Goal: Task Accomplishment & Management: Manage account settings

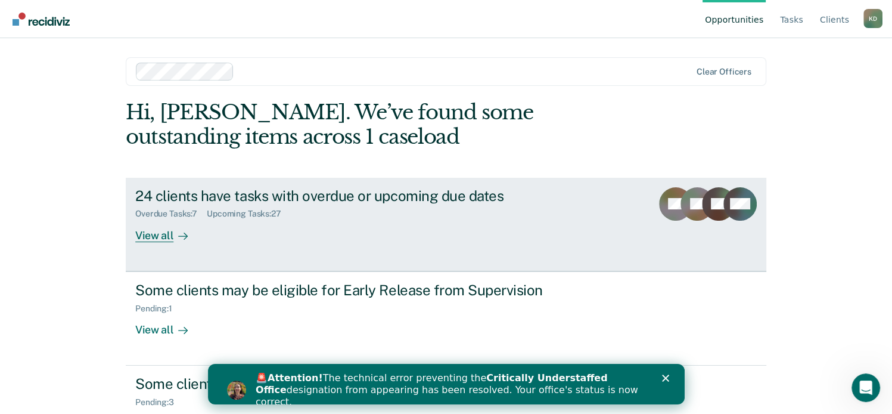
click at [150, 235] on div "View all" at bounding box center [168, 230] width 67 height 23
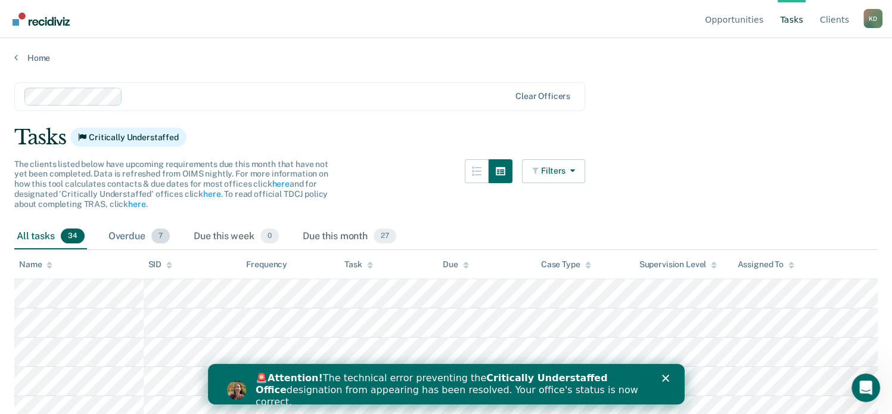
click at [117, 236] on div "Overdue 7" at bounding box center [139, 237] width 66 height 26
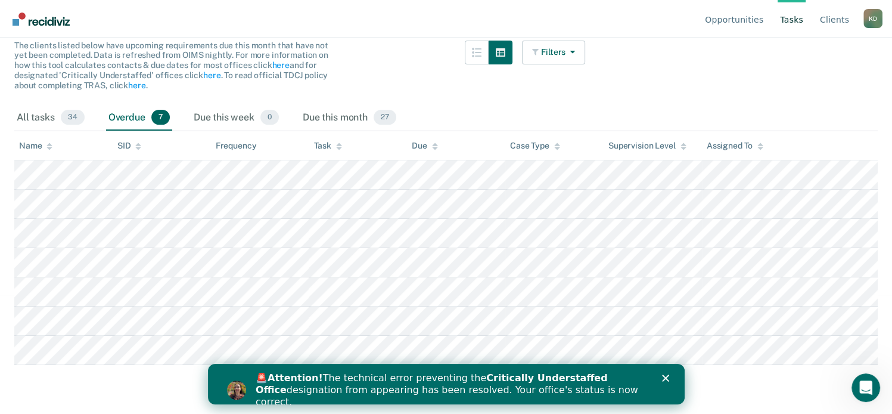
scroll to position [153, 0]
